Goal: Information Seeking & Learning: Learn about a topic

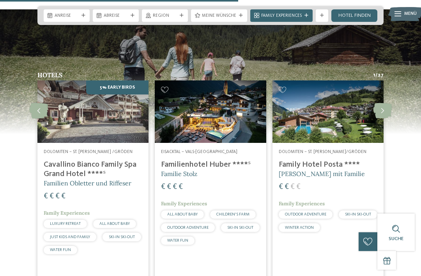
scroll to position [1551, 0]
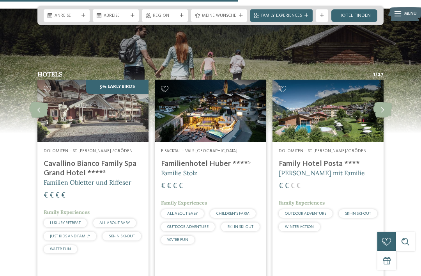
click at [383, 107] on icon at bounding box center [382, 110] width 19 height 16
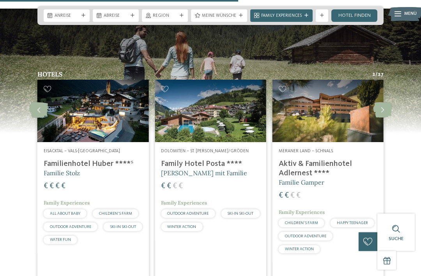
click at [382, 109] on icon at bounding box center [382, 110] width 19 height 16
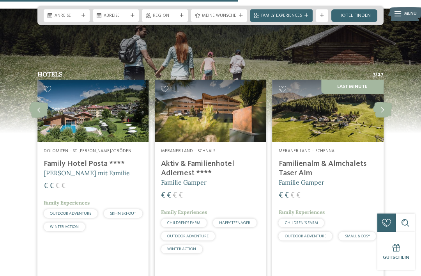
click at [382, 108] on icon at bounding box center [382, 110] width 19 height 16
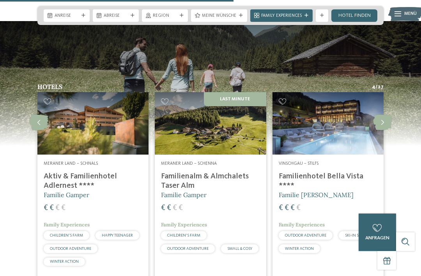
scroll to position [1501, 0]
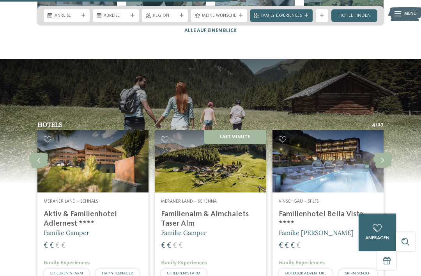
click at [242, 166] on img at bounding box center [210, 161] width 111 height 62
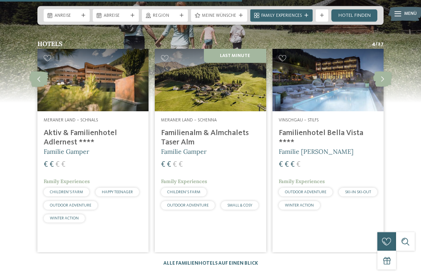
scroll to position [1581, 0]
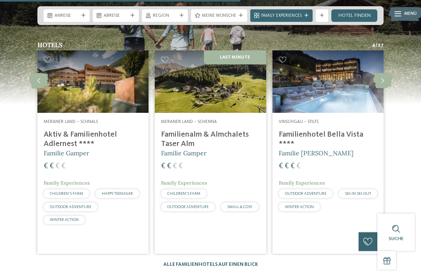
click at [388, 82] on icon at bounding box center [382, 81] width 19 height 16
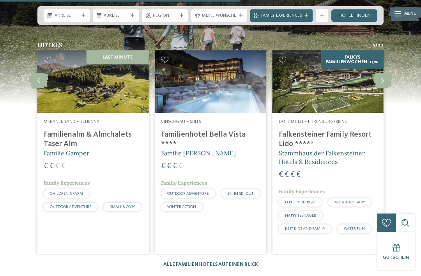
click at [384, 80] on icon at bounding box center [382, 81] width 19 height 16
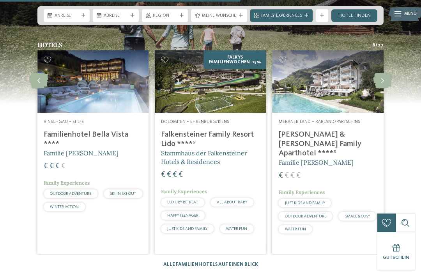
click at [387, 77] on icon at bounding box center [382, 81] width 19 height 16
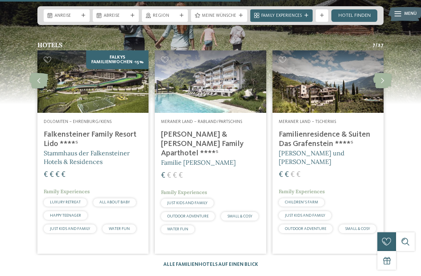
click at [385, 80] on icon at bounding box center [382, 81] width 19 height 16
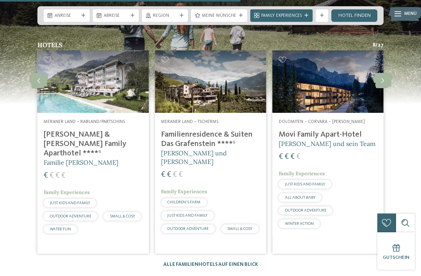
click at [380, 82] on icon at bounding box center [382, 81] width 19 height 16
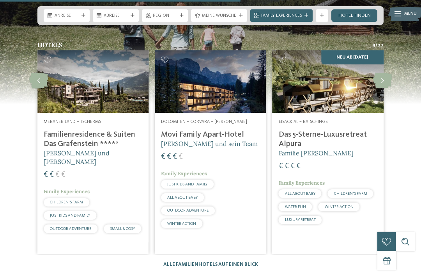
click at [383, 81] on icon at bounding box center [382, 81] width 19 height 16
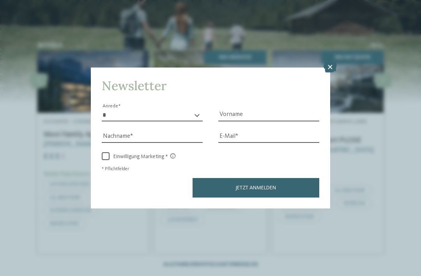
click at [328, 62] on icon at bounding box center [330, 67] width 13 height 11
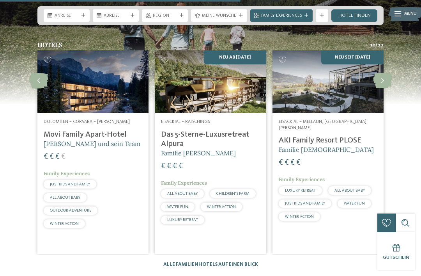
click at [217, 99] on img at bounding box center [210, 81] width 111 height 62
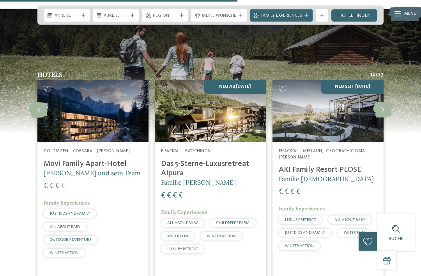
scroll to position [1551, 0]
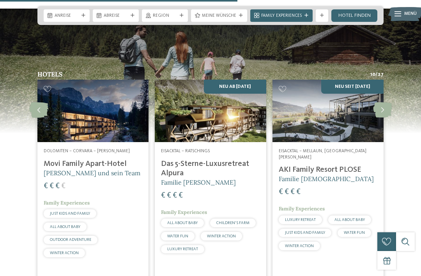
click at [383, 110] on icon at bounding box center [382, 110] width 19 height 16
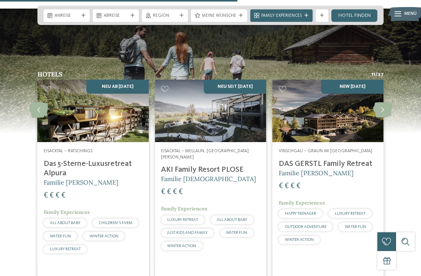
click at [386, 108] on icon at bounding box center [382, 110] width 19 height 16
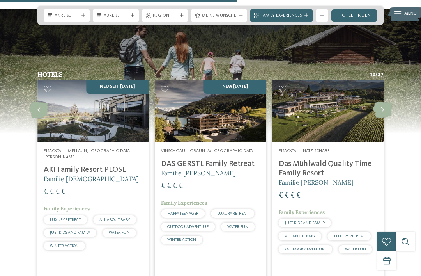
click at [385, 111] on icon at bounding box center [382, 110] width 19 height 16
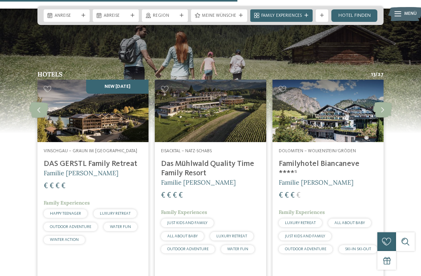
click at [386, 111] on icon at bounding box center [382, 110] width 19 height 16
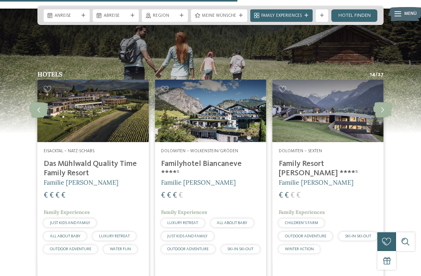
click at [386, 108] on icon at bounding box center [382, 110] width 19 height 16
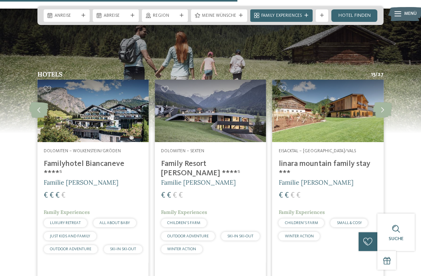
click at [386, 106] on icon at bounding box center [382, 110] width 19 height 16
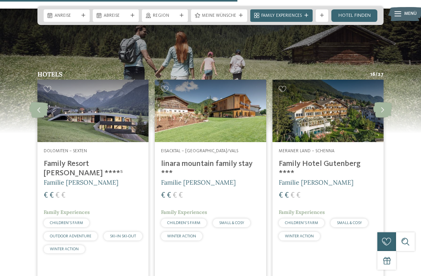
click at [387, 108] on icon at bounding box center [382, 110] width 19 height 16
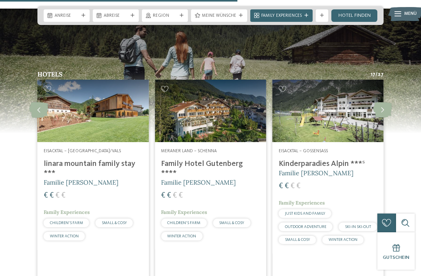
click at [384, 107] on icon at bounding box center [382, 110] width 19 height 16
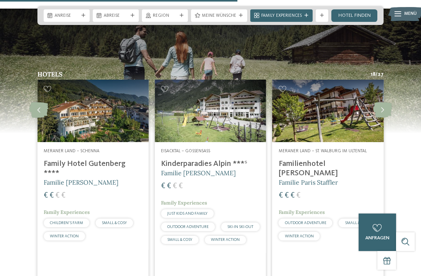
click at [384, 107] on icon at bounding box center [382, 110] width 19 height 16
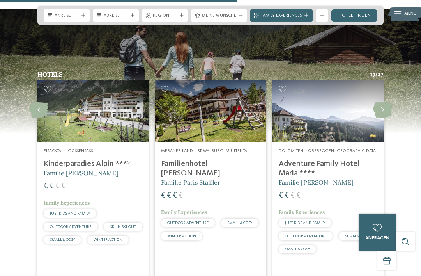
click at [382, 109] on icon at bounding box center [382, 110] width 19 height 16
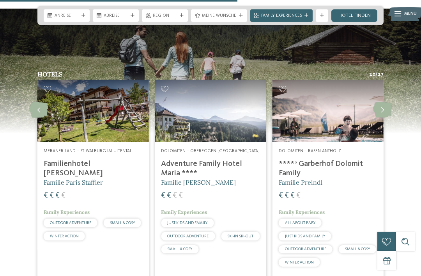
click at [338, 124] on img at bounding box center [328, 111] width 111 height 62
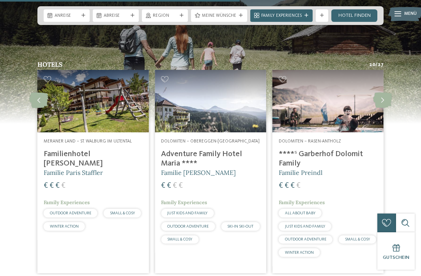
scroll to position [1550, 0]
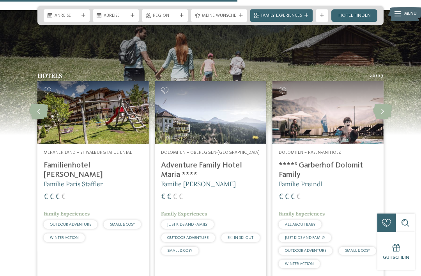
click at [380, 105] on icon at bounding box center [382, 112] width 19 height 16
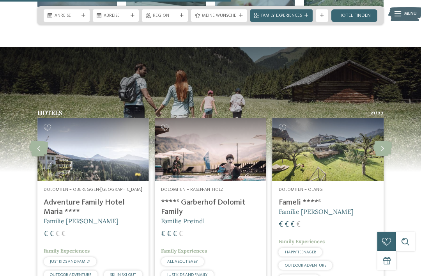
scroll to position [1509, 0]
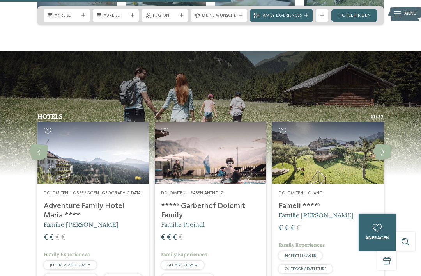
click at [376, 147] on icon at bounding box center [382, 152] width 19 height 16
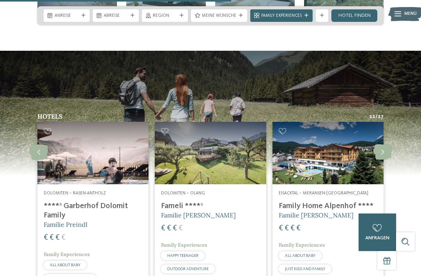
click at [375, 150] on icon at bounding box center [382, 152] width 19 height 16
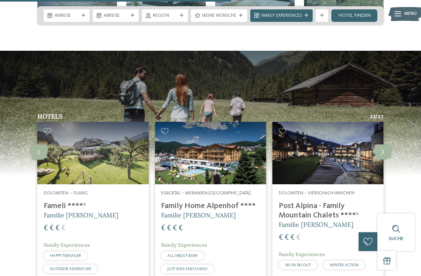
click at [376, 150] on icon at bounding box center [382, 152] width 19 height 16
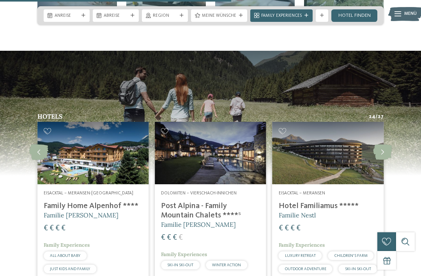
click at [379, 150] on icon at bounding box center [382, 152] width 19 height 16
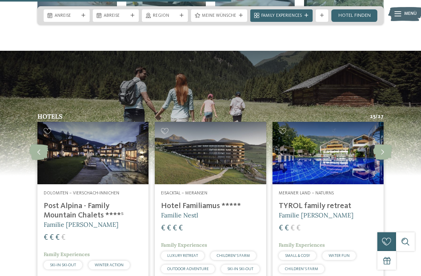
click at [378, 150] on icon at bounding box center [382, 152] width 19 height 16
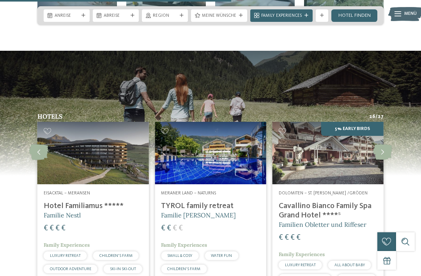
click at [347, 165] on img at bounding box center [328, 153] width 111 height 62
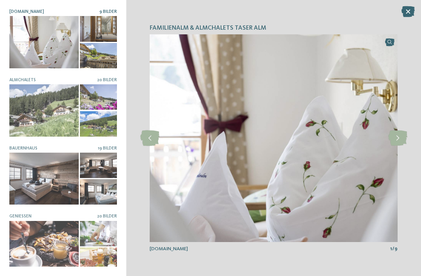
click at [394, 137] on icon at bounding box center [398, 138] width 19 height 16
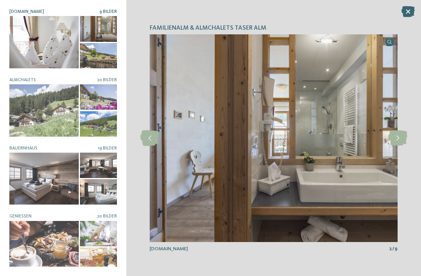
click at [396, 143] on icon at bounding box center [398, 138] width 19 height 16
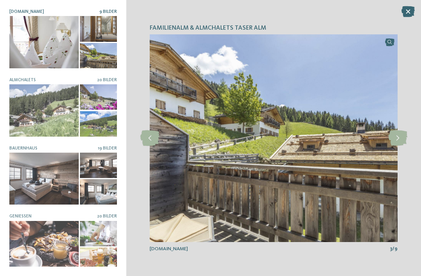
click at [391, 144] on icon at bounding box center [398, 138] width 19 height 16
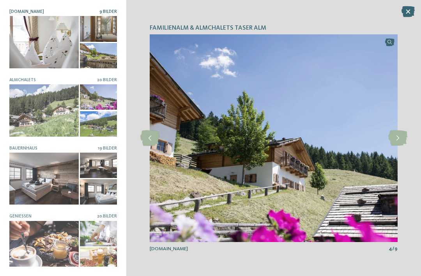
click at [389, 142] on icon at bounding box center [398, 138] width 19 height 16
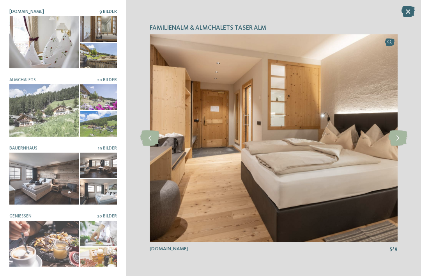
click at [391, 145] on icon at bounding box center [398, 138] width 19 height 16
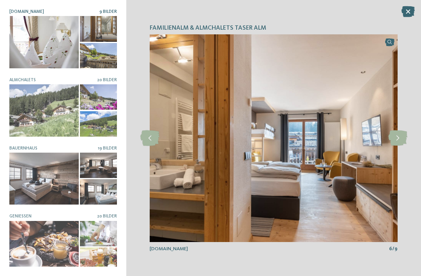
click at [389, 137] on icon at bounding box center [398, 138] width 19 height 16
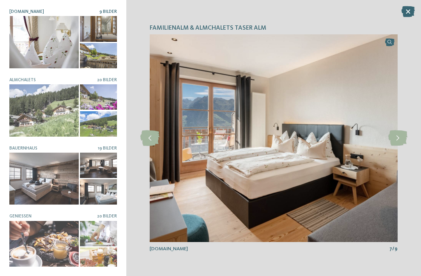
click at [387, 138] on img at bounding box center [274, 138] width 248 height 208
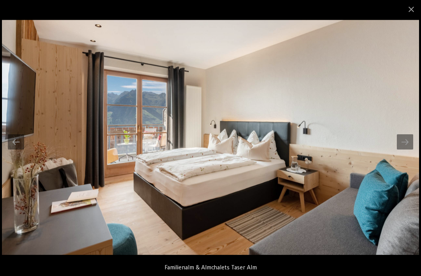
click at [403, 144] on div at bounding box center [405, 141] width 16 height 15
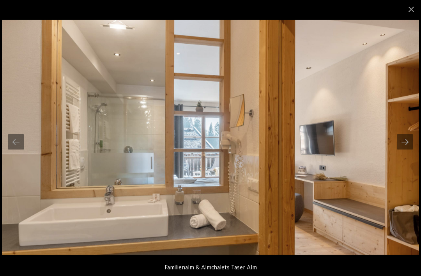
click at [403, 149] on div at bounding box center [405, 141] width 16 height 15
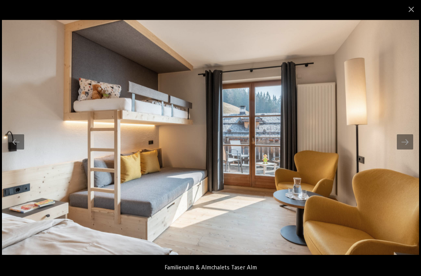
click at [407, 144] on div at bounding box center [405, 141] width 16 height 15
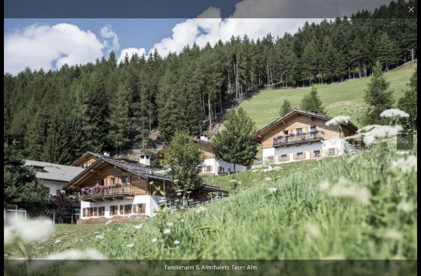
click at [404, 146] on div at bounding box center [405, 141] width 16 height 15
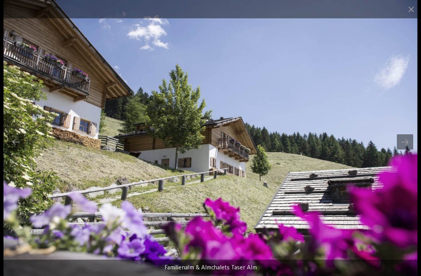
click at [407, 145] on div at bounding box center [405, 141] width 16 height 15
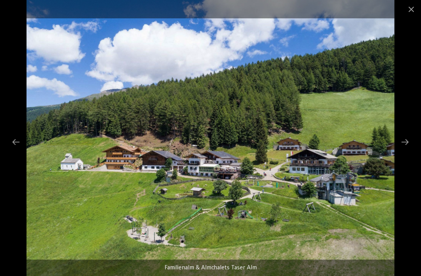
click at [407, 144] on div at bounding box center [405, 141] width 16 height 15
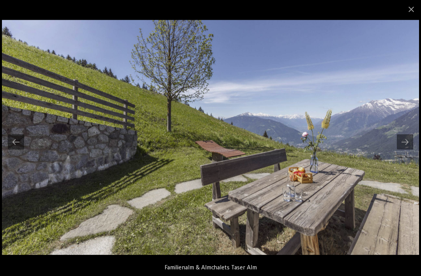
click at [407, 14] on span at bounding box center [412, 9] width 20 height 18
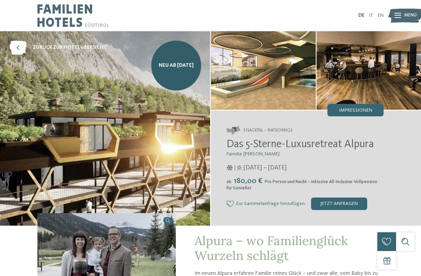
click at [372, 111] on span "Impressionen" at bounding box center [356, 110] width 33 height 5
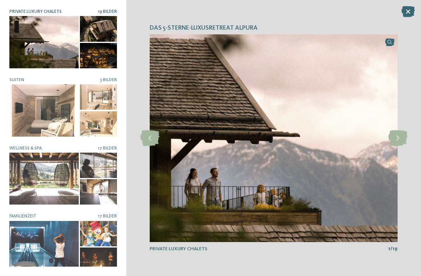
click at [403, 140] on icon at bounding box center [398, 138] width 19 height 16
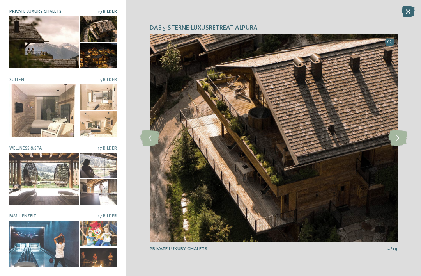
click at [399, 142] on icon at bounding box center [398, 138] width 19 height 16
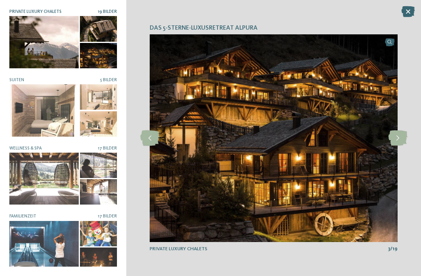
click at [398, 142] on icon at bounding box center [398, 138] width 19 height 16
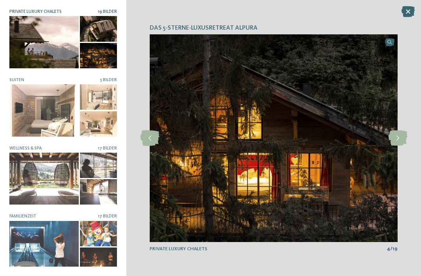
click at [397, 143] on icon at bounding box center [398, 138] width 19 height 16
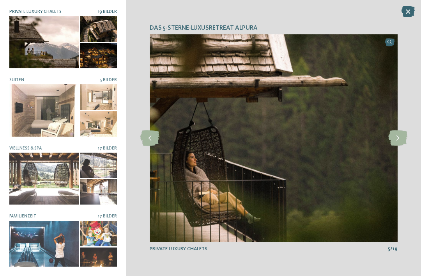
click at [398, 143] on icon at bounding box center [398, 138] width 19 height 16
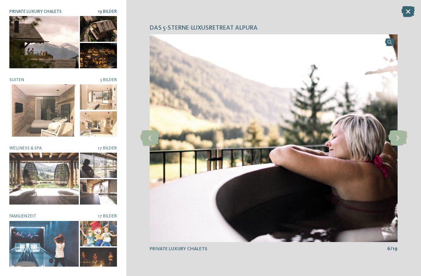
click at [398, 144] on icon at bounding box center [398, 138] width 19 height 16
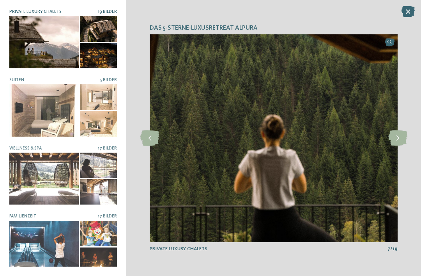
click at [399, 141] on icon at bounding box center [398, 138] width 19 height 16
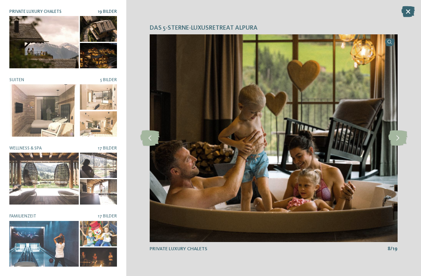
click at [398, 141] on icon at bounding box center [398, 138] width 19 height 16
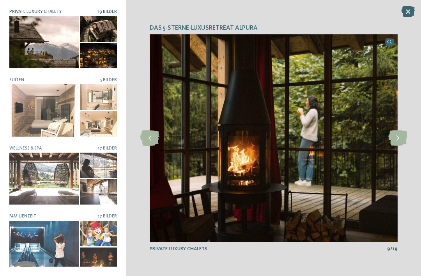
click at [399, 142] on icon at bounding box center [398, 138] width 19 height 16
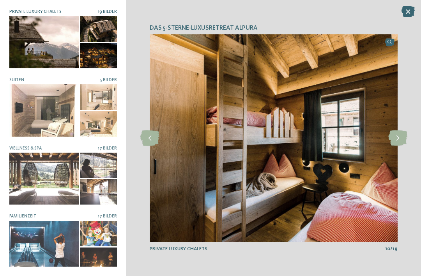
click at [398, 140] on icon at bounding box center [398, 138] width 19 height 16
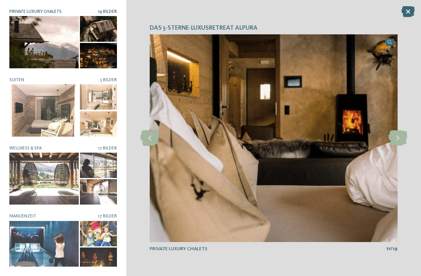
click at [398, 141] on icon at bounding box center [398, 138] width 19 height 16
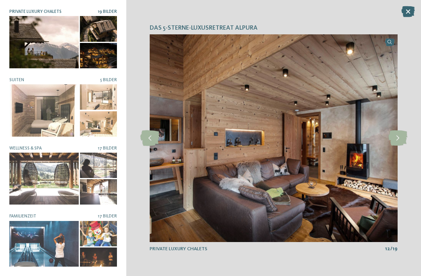
click at [400, 142] on icon at bounding box center [398, 138] width 19 height 16
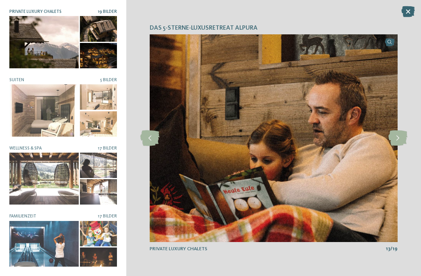
click at [398, 141] on icon at bounding box center [398, 138] width 19 height 16
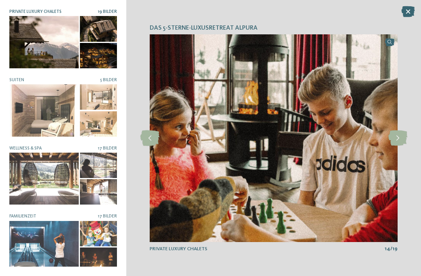
click at [400, 141] on icon at bounding box center [398, 138] width 19 height 16
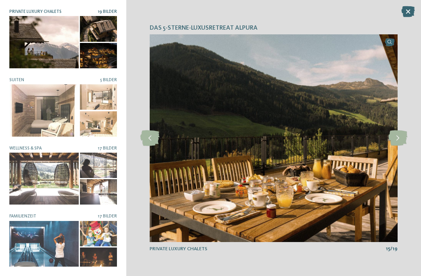
click at [400, 143] on icon at bounding box center [398, 138] width 19 height 16
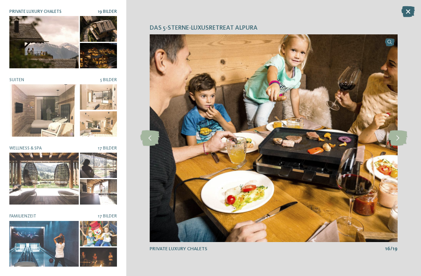
click at [401, 142] on icon at bounding box center [398, 138] width 19 height 16
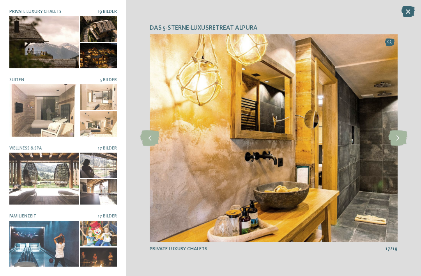
click at [399, 141] on icon at bounding box center [398, 138] width 19 height 16
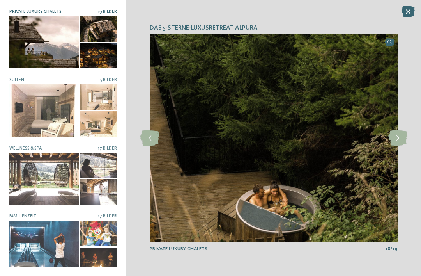
click at [401, 142] on icon at bounding box center [398, 138] width 19 height 16
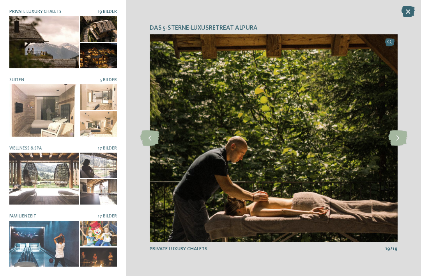
click at [400, 142] on icon at bounding box center [398, 138] width 19 height 16
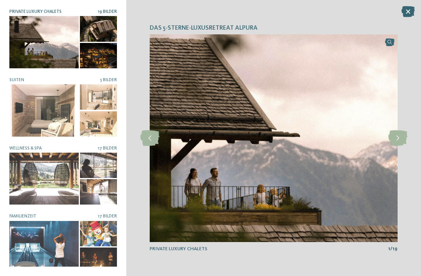
click at [400, 141] on icon at bounding box center [398, 138] width 19 height 16
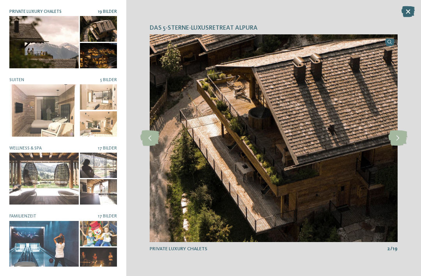
click at [398, 142] on icon at bounding box center [398, 138] width 19 height 16
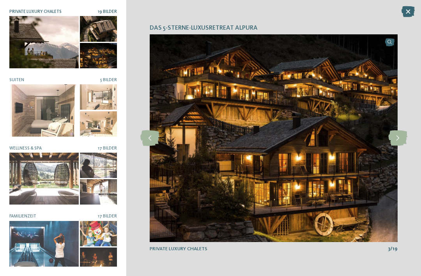
click at [400, 144] on icon at bounding box center [398, 138] width 19 height 16
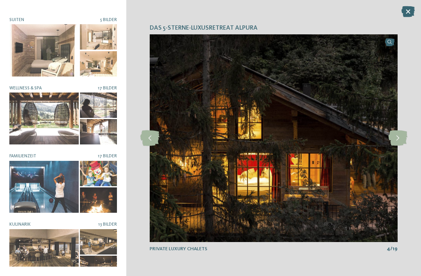
scroll to position [62, 0]
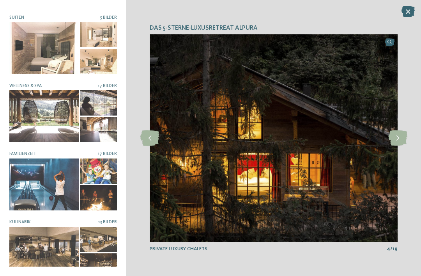
click at [52, 188] on div at bounding box center [43, 184] width 69 height 52
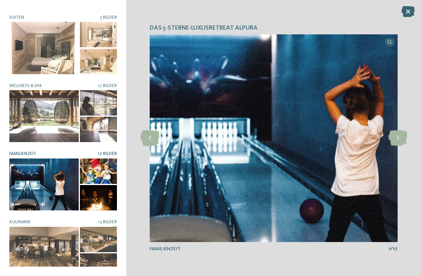
click at [400, 136] on icon at bounding box center [398, 138] width 19 height 16
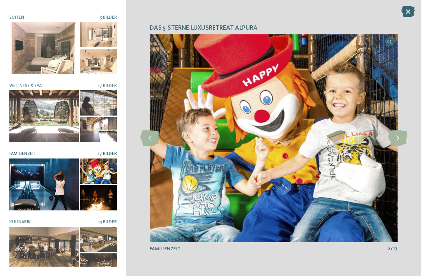
click at [399, 138] on icon at bounding box center [398, 138] width 19 height 16
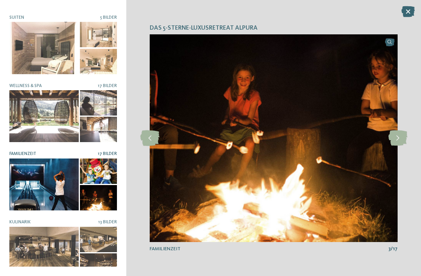
click at [397, 138] on icon at bounding box center [398, 138] width 19 height 16
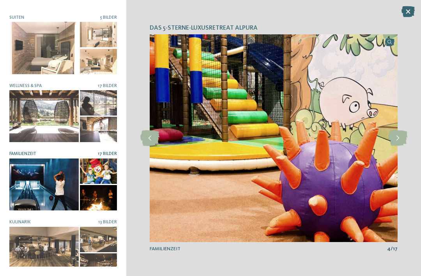
click at [395, 138] on icon at bounding box center [398, 138] width 19 height 16
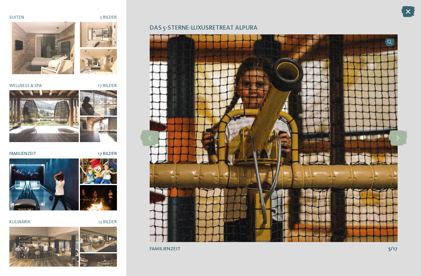
click at [399, 138] on icon at bounding box center [398, 138] width 19 height 16
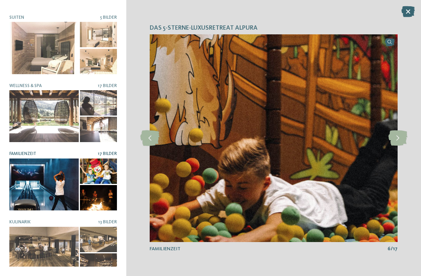
click at [395, 139] on icon at bounding box center [398, 138] width 19 height 16
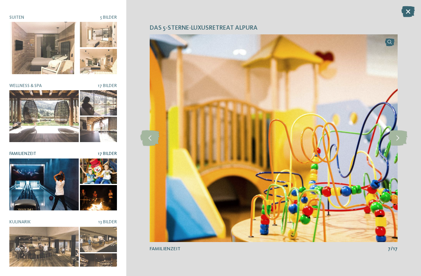
click at [399, 139] on icon at bounding box center [398, 138] width 19 height 16
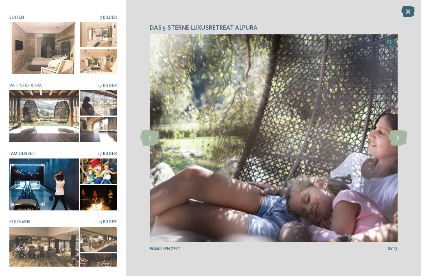
click at [398, 139] on icon at bounding box center [398, 138] width 19 height 16
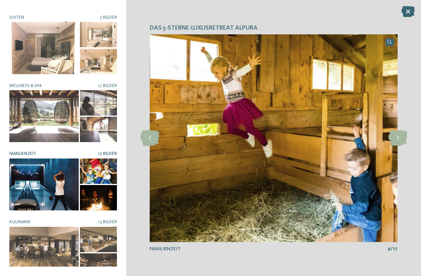
click at [399, 140] on icon at bounding box center [398, 138] width 19 height 16
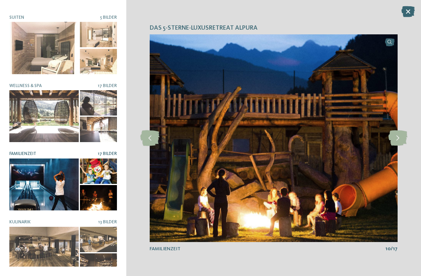
click at [397, 139] on icon at bounding box center [398, 138] width 19 height 16
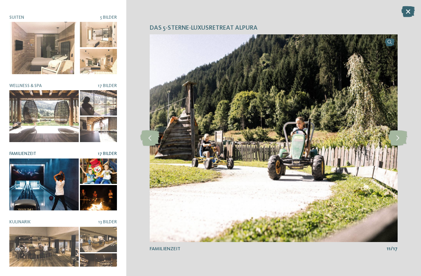
click at [398, 140] on icon at bounding box center [398, 138] width 19 height 16
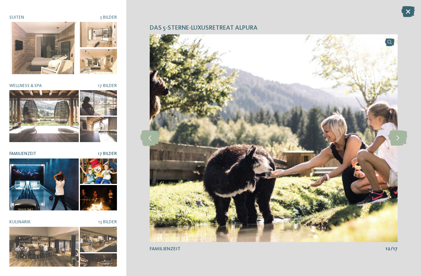
click at [398, 140] on icon at bounding box center [398, 138] width 19 height 16
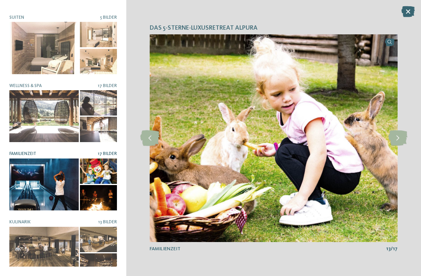
click at [398, 140] on icon at bounding box center [398, 138] width 19 height 16
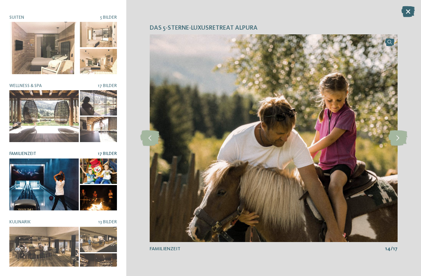
click at [398, 140] on icon at bounding box center [398, 138] width 19 height 16
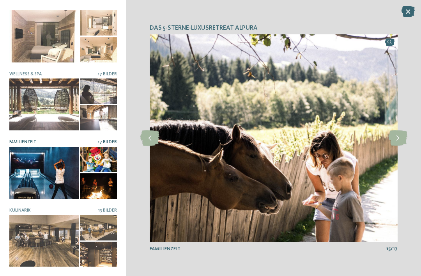
scroll to position [74, 0]
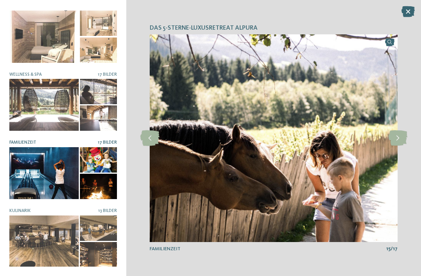
click at [51, 247] on div at bounding box center [43, 241] width 69 height 52
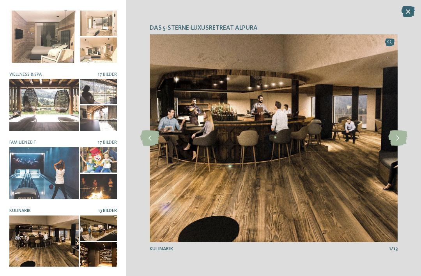
click at [400, 138] on icon at bounding box center [398, 138] width 19 height 16
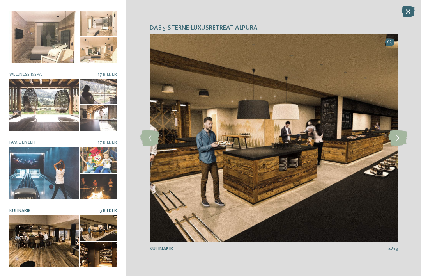
click at [401, 139] on icon at bounding box center [398, 138] width 19 height 16
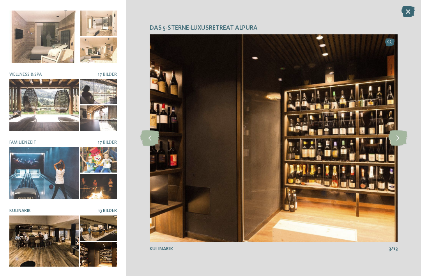
click at [400, 137] on icon at bounding box center [398, 138] width 19 height 16
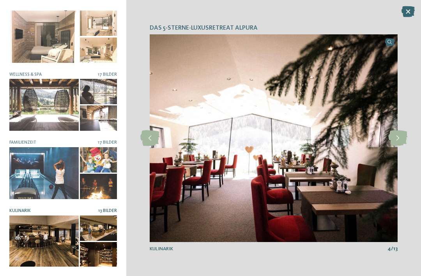
click at [397, 139] on icon at bounding box center [398, 138] width 19 height 16
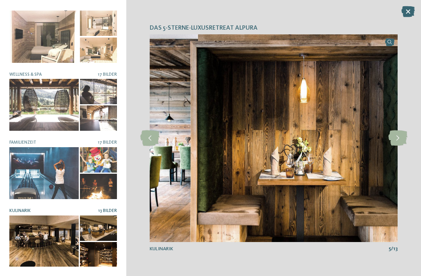
click at [397, 139] on icon at bounding box center [398, 138] width 19 height 16
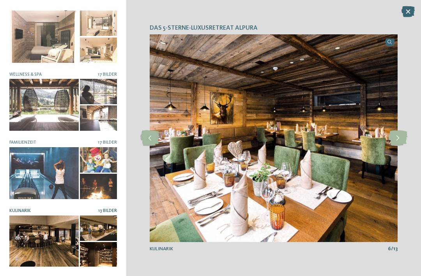
click at [395, 139] on icon at bounding box center [398, 138] width 19 height 16
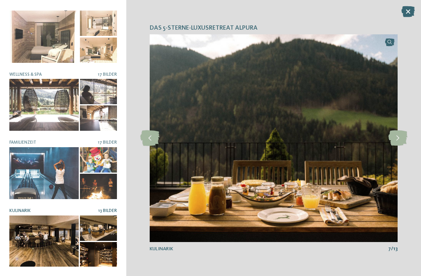
click at [396, 139] on icon at bounding box center [398, 138] width 19 height 16
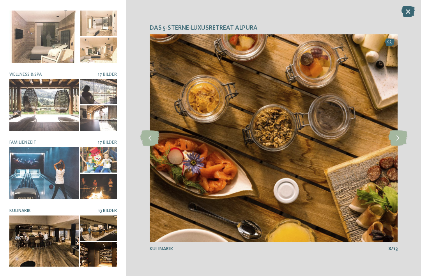
click at [396, 139] on icon at bounding box center [398, 138] width 19 height 16
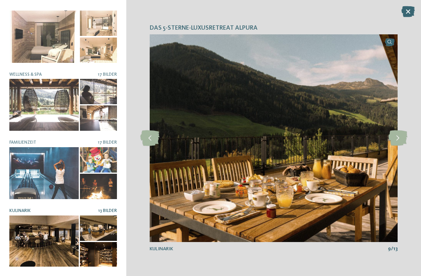
click at [412, 9] on icon at bounding box center [408, 11] width 13 height 11
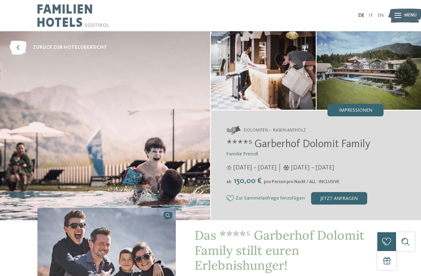
click at [364, 111] on span "Impressionen" at bounding box center [356, 110] width 33 height 5
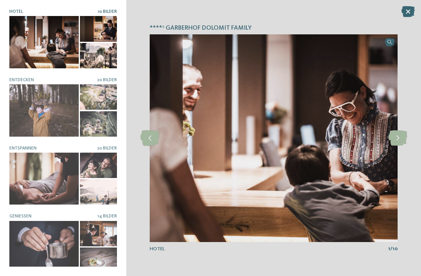
click at [397, 136] on icon at bounding box center [398, 138] width 19 height 16
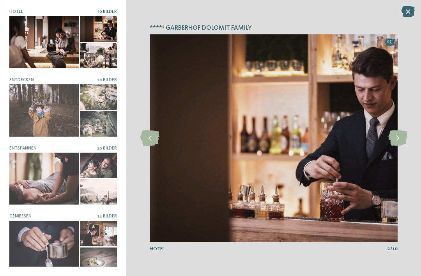
click at [399, 135] on icon at bounding box center [398, 138] width 19 height 16
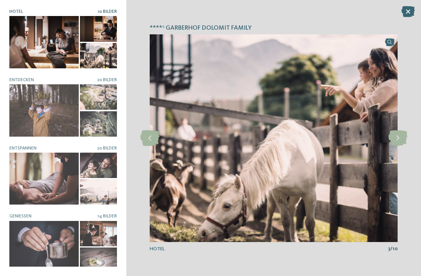
click at [398, 137] on icon at bounding box center [398, 138] width 19 height 16
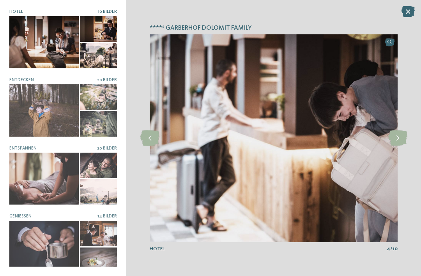
click at [398, 134] on icon at bounding box center [398, 138] width 19 height 16
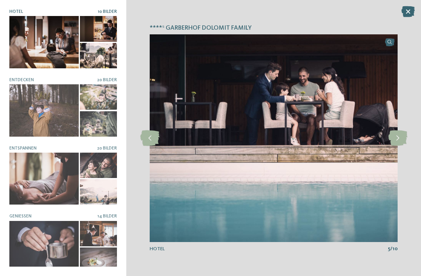
click at [397, 135] on icon at bounding box center [398, 138] width 19 height 16
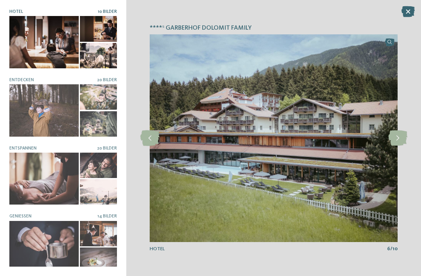
click at [396, 136] on icon at bounding box center [398, 138] width 19 height 16
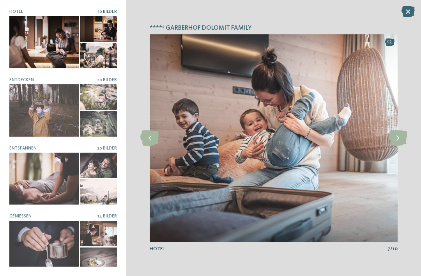
click at [396, 136] on icon at bounding box center [398, 138] width 19 height 16
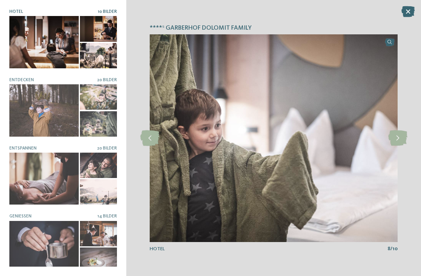
click at [398, 137] on icon at bounding box center [398, 138] width 19 height 16
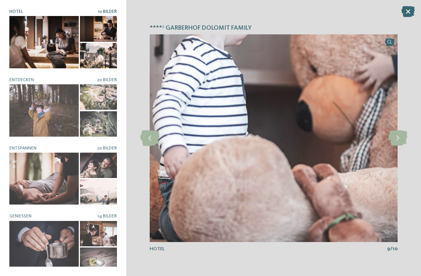
click at [396, 137] on icon at bounding box center [398, 138] width 19 height 16
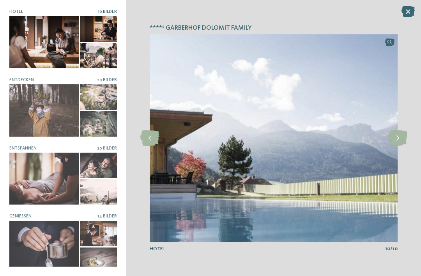
click at [402, 16] on icon at bounding box center [408, 11] width 13 height 11
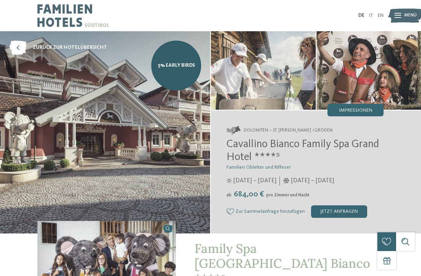
click at [370, 112] on span "Impressionen" at bounding box center [356, 110] width 33 height 5
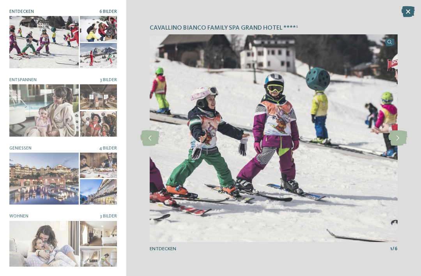
click at [31, 112] on div at bounding box center [43, 110] width 69 height 52
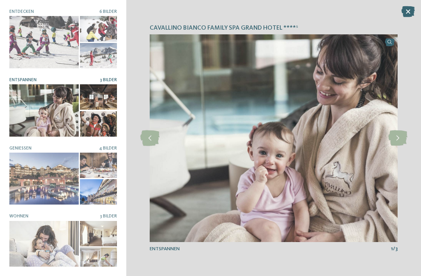
click at [397, 135] on icon at bounding box center [398, 138] width 19 height 16
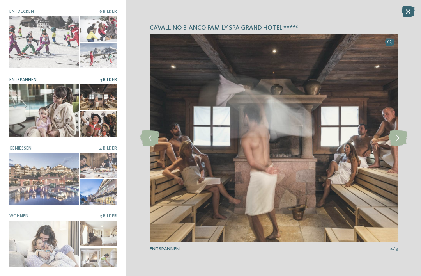
click at [398, 142] on icon at bounding box center [398, 138] width 19 height 16
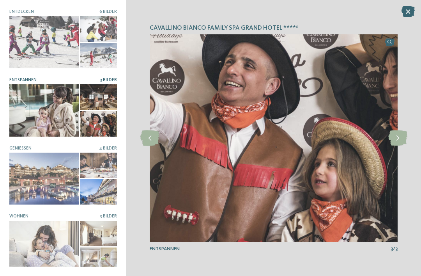
click at [401, 142] on icon at bounding box center [398, 138] width 19 height 16
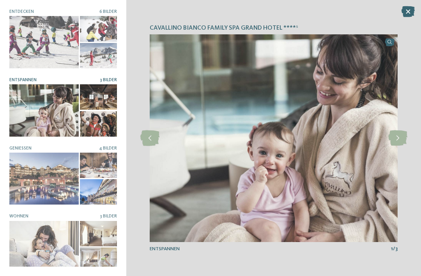
click at [401, 142] on icon at bounding box center [398, 138] width 19 height 16
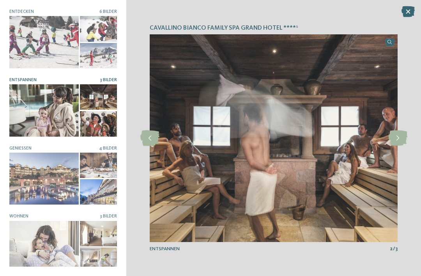
click at [402, 144] on icon at bounding box center [398, 138] width 19 height 16
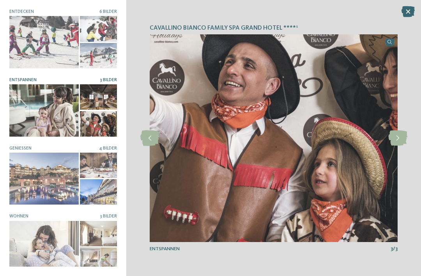
click at [401, 143] on icon at bounding box center [398, 138] width 19 height 16
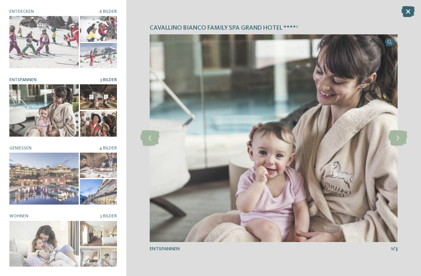
click at [412, 12] on icon at bounding box center [408, 11] width 13 height 11
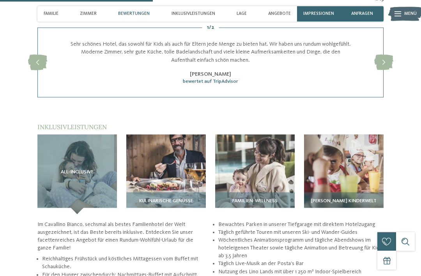
scroll to position [815, 0]
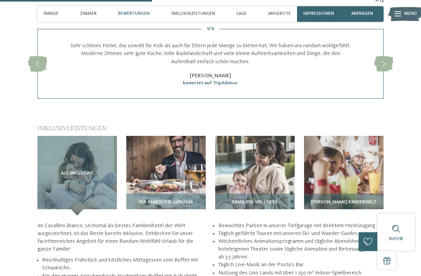
click at [370, 158] on img at bounding box center [344, 176] width 80 height 80
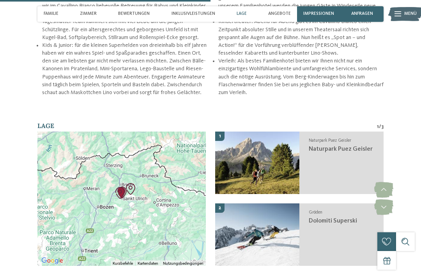
click at [375, 149] on div "Naturpark Puez Geisler Naturpark [GEOGRAPHIC_DATA]" at bounding box center [342, 163] width 84 height 62
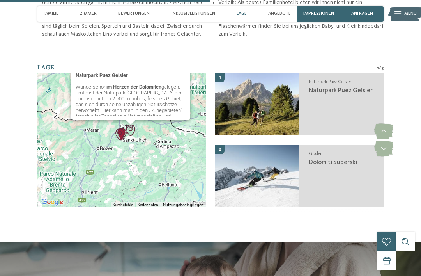
scroll to position [1172, 0]
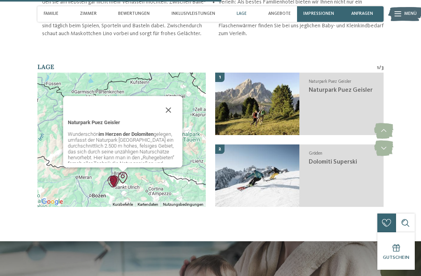
click at [339, 88] on div "Naturpark Puez Geisler Naturpark [GEOGRAPHIC_DATA]" at bounding box center [342, 104] width 84 height 62
click at [286, 95] on img at bounding box center [257, 104] width 84 height 62
